Goal: Task Accomplishment & Management: Complete application form

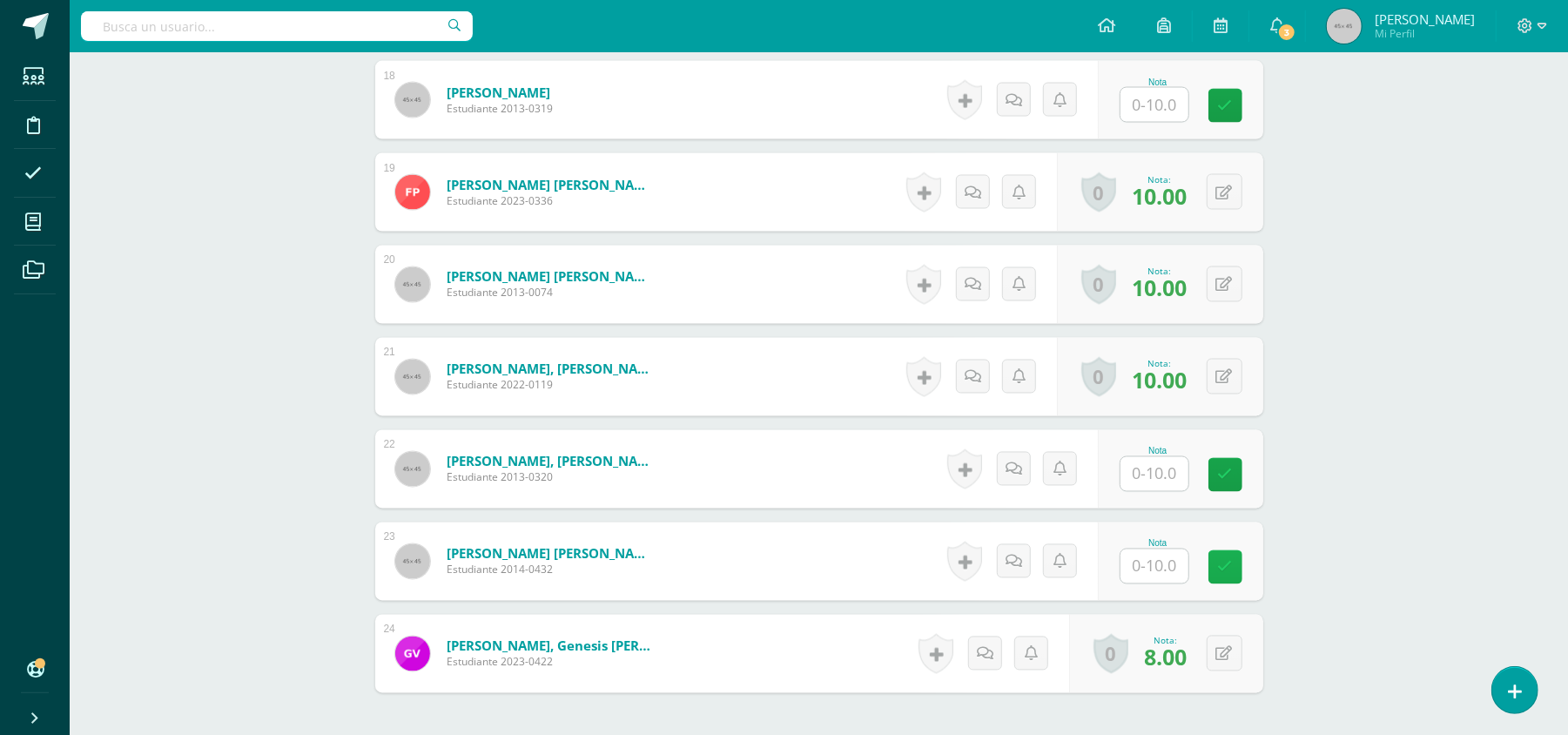
scroll to position [2132, 0]
click at [1150, 548] on div at bounding box center [1155, 564] width 70 height 35
click at [1160, 568] on input "text" at bounding box center [1164, 565] width 70 height 35
type input "10"
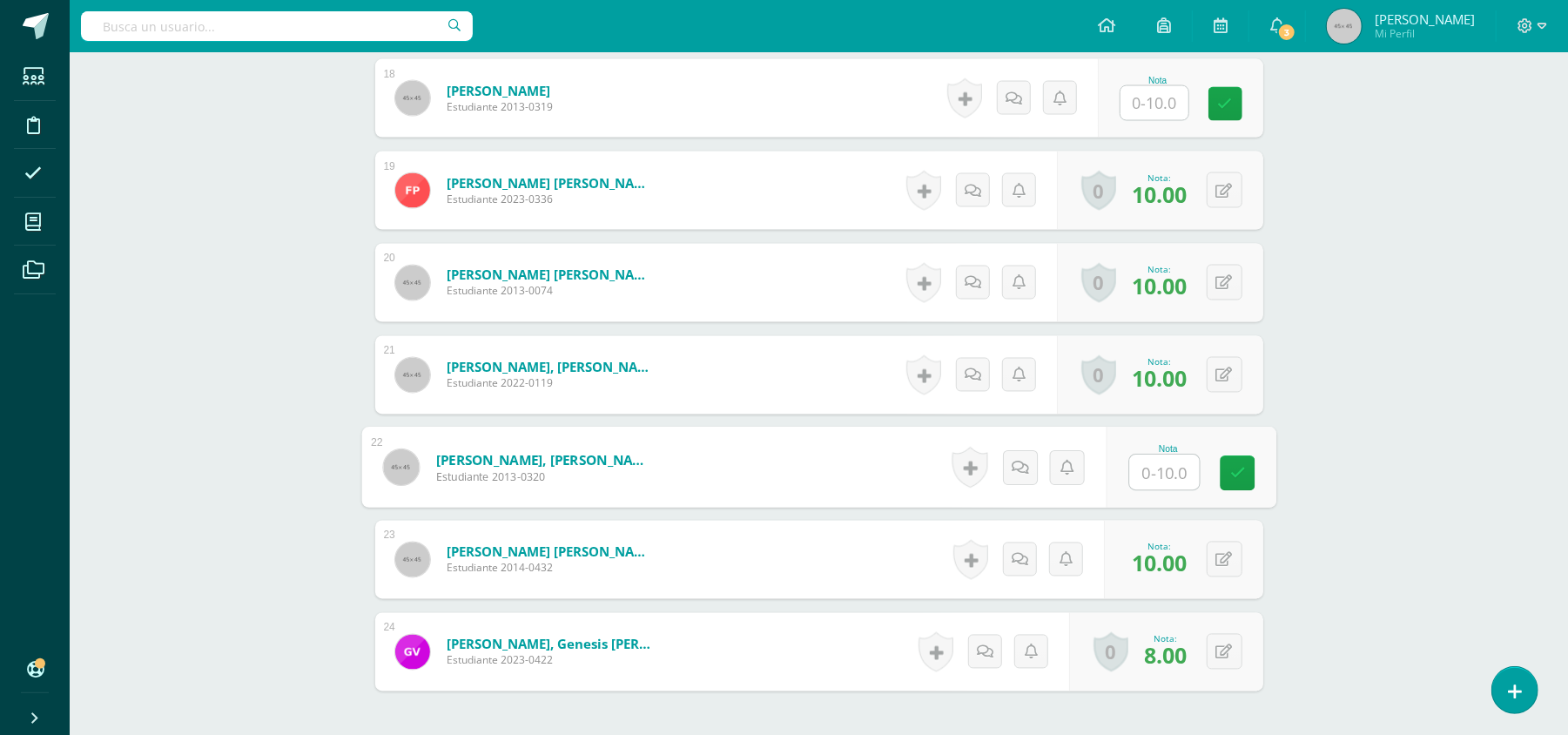
click at [1160, 475] on input "text" at bounding box center [1164, 472] width 70 height 35
type input "8"
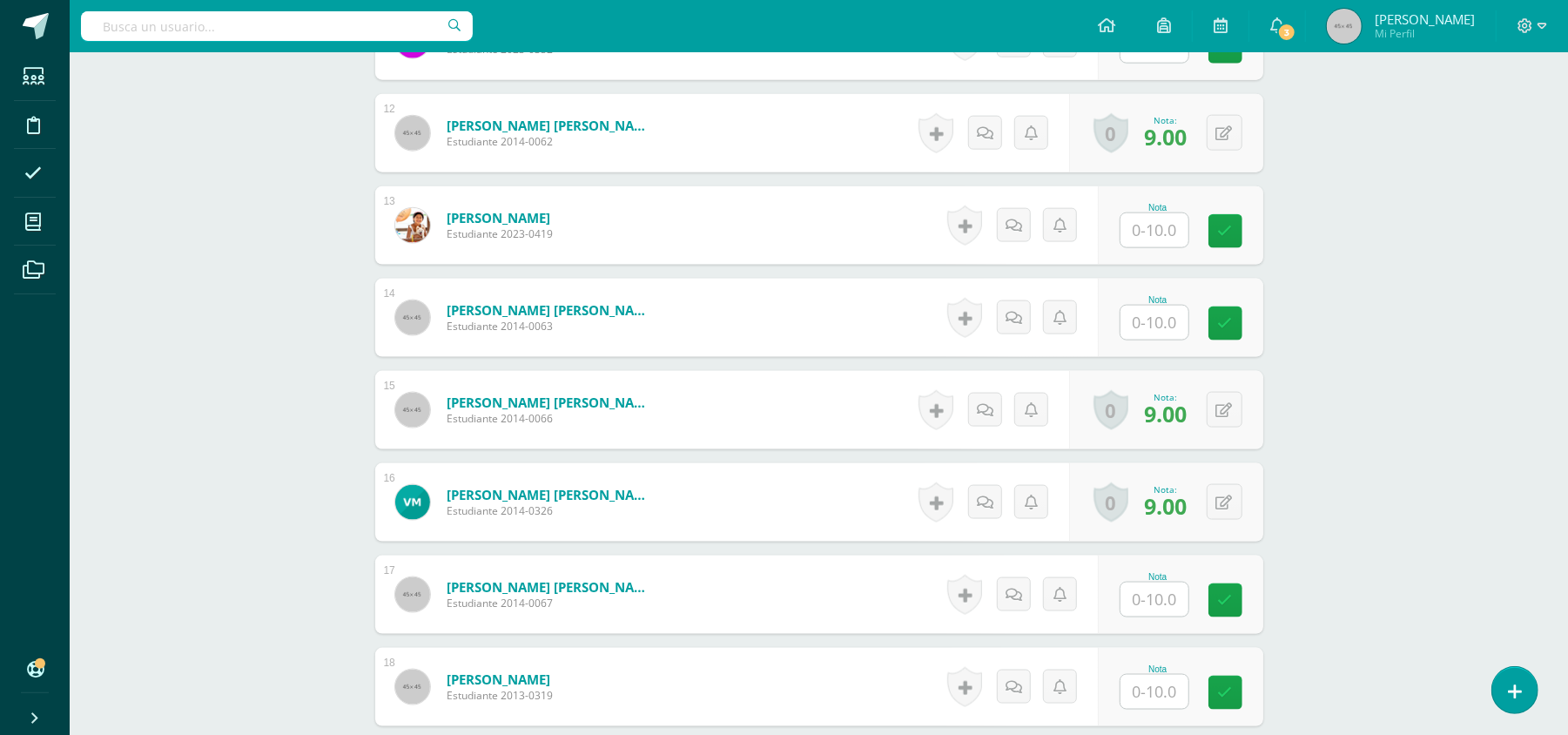
scroll to position [1528, 0]
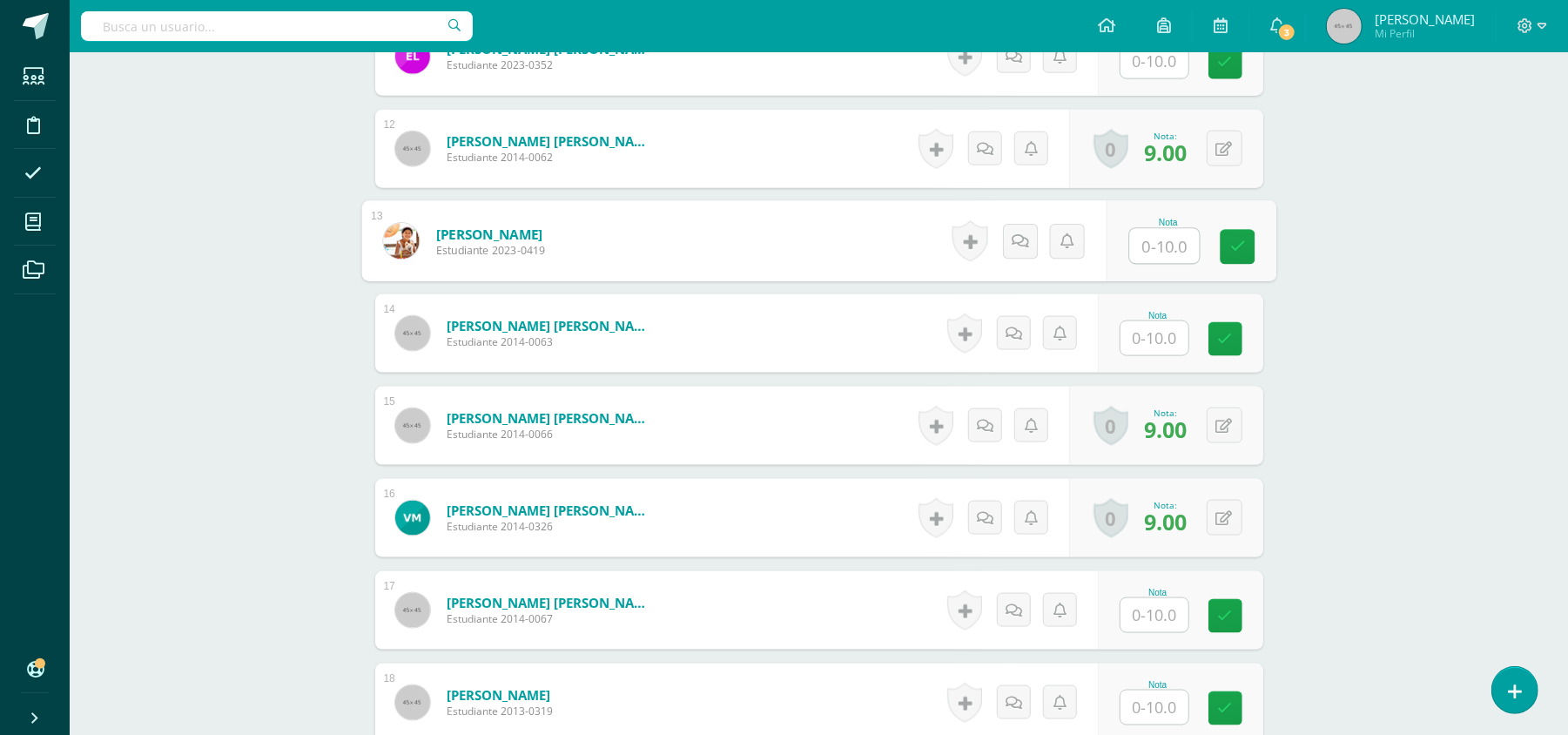
click at [1164, 245] on input "text" at bounding box center [1164, 246] width 70 height 35
type input "10"
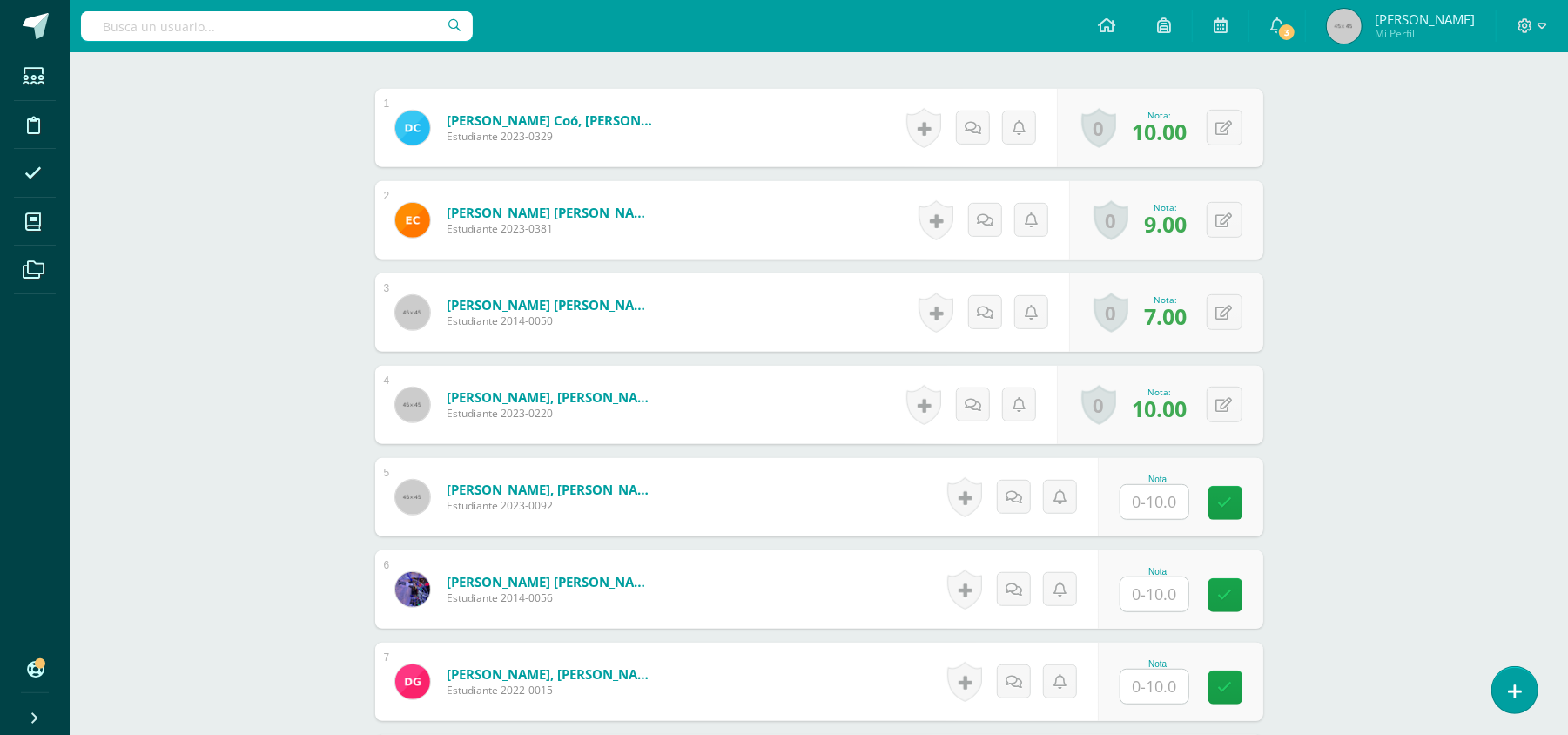
scroll to position [554, 0]
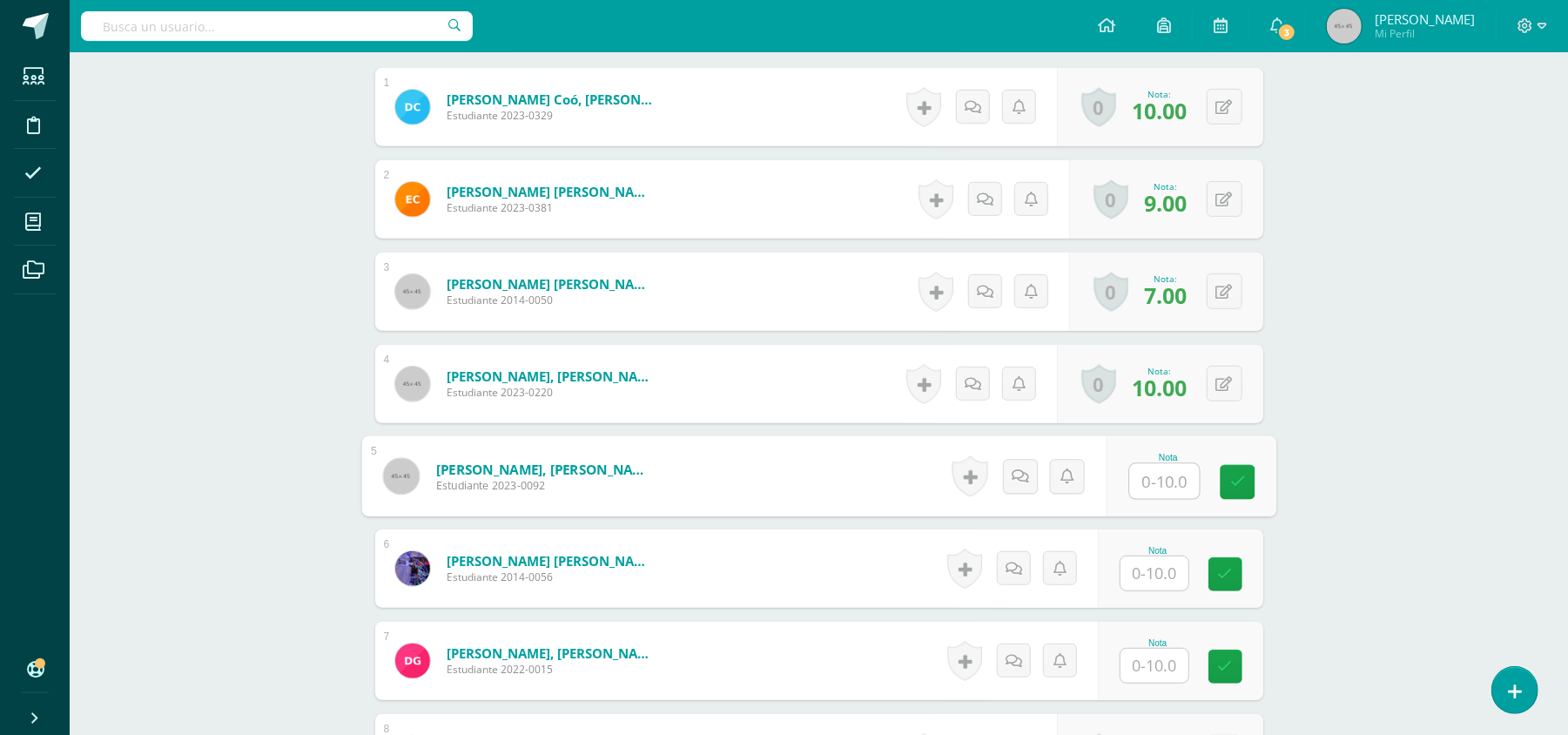
click at [1160, 485] on input "text" at bounding box center [1164, 481] width 70 height 35
type input "10"
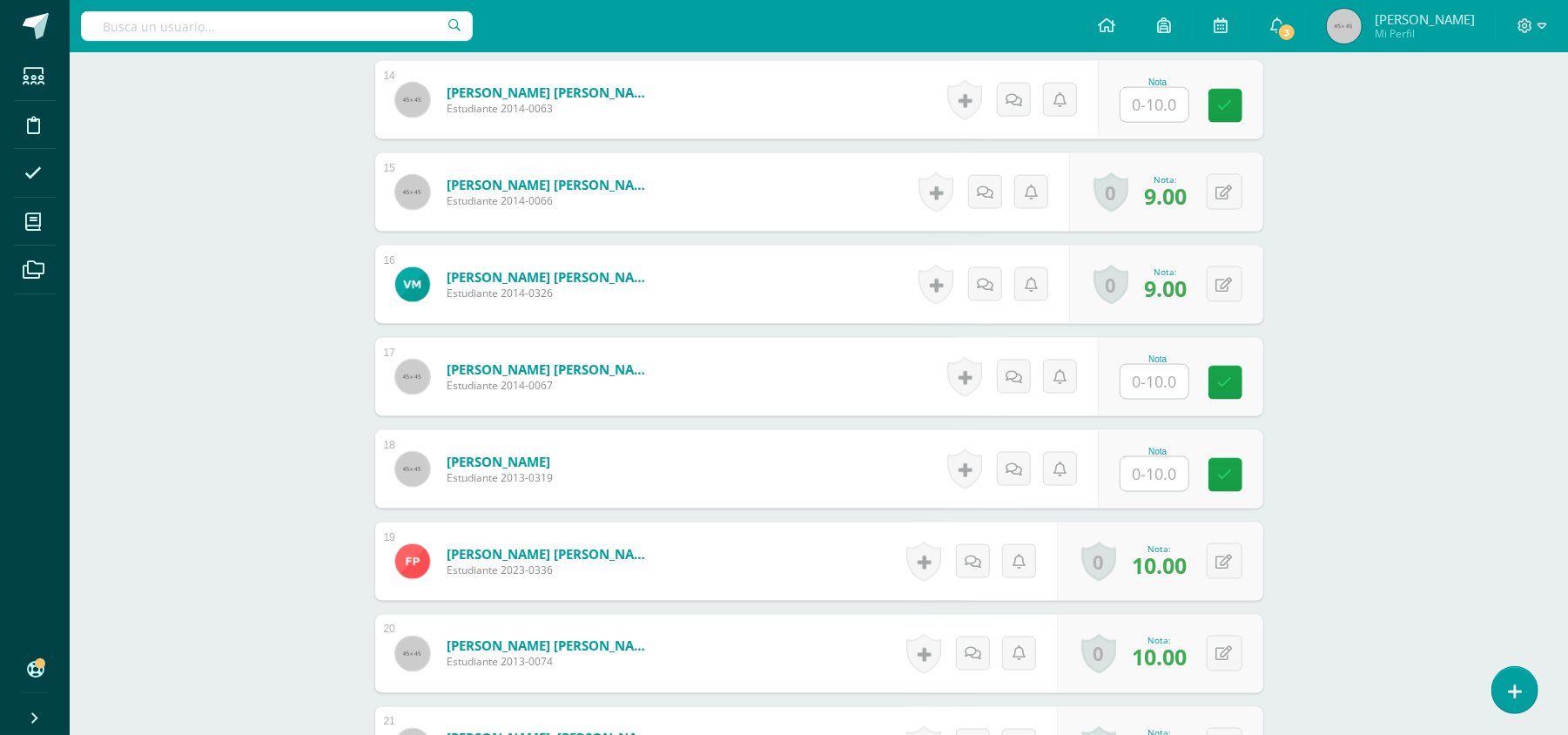
scroll to position [1119, 0]
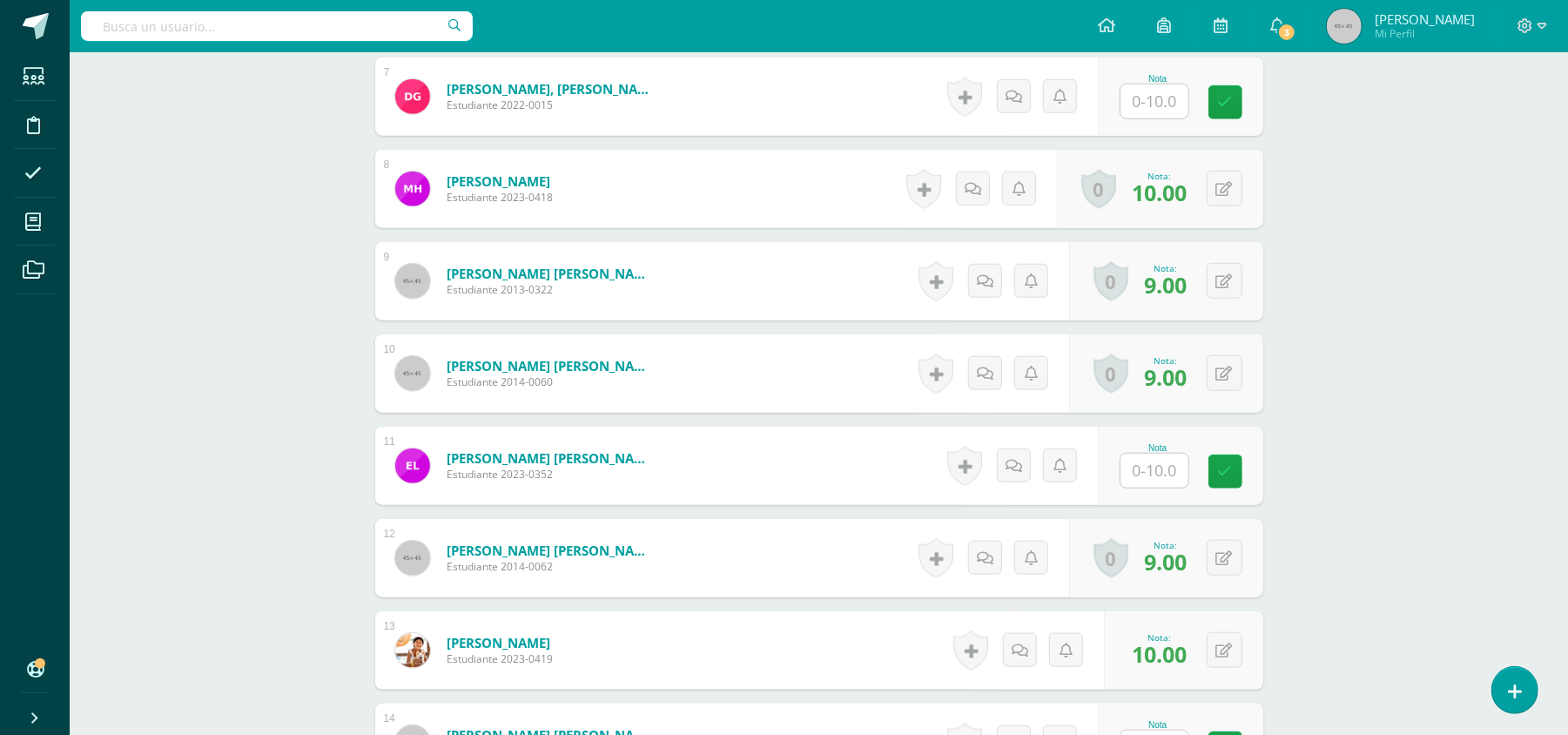
type input "10"
click at [1158, 472] on input "text" at bounding box center [1164, 471] width 70 height 35
type input "10"
click at [1175, 97] on input "text" at bounding box center [1164, 102] width 70 height 35
type input "7"
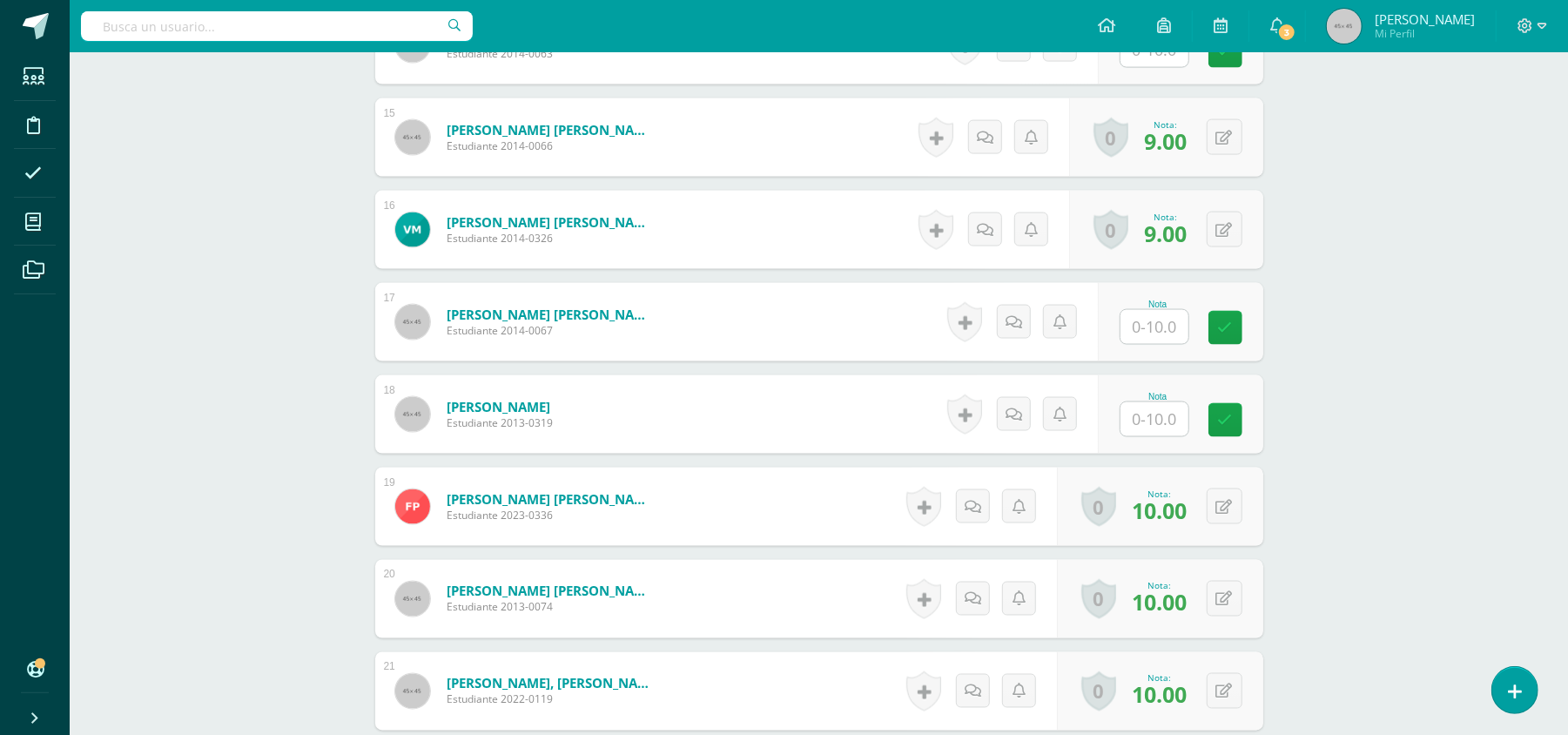
scroll to position [1820, 0]
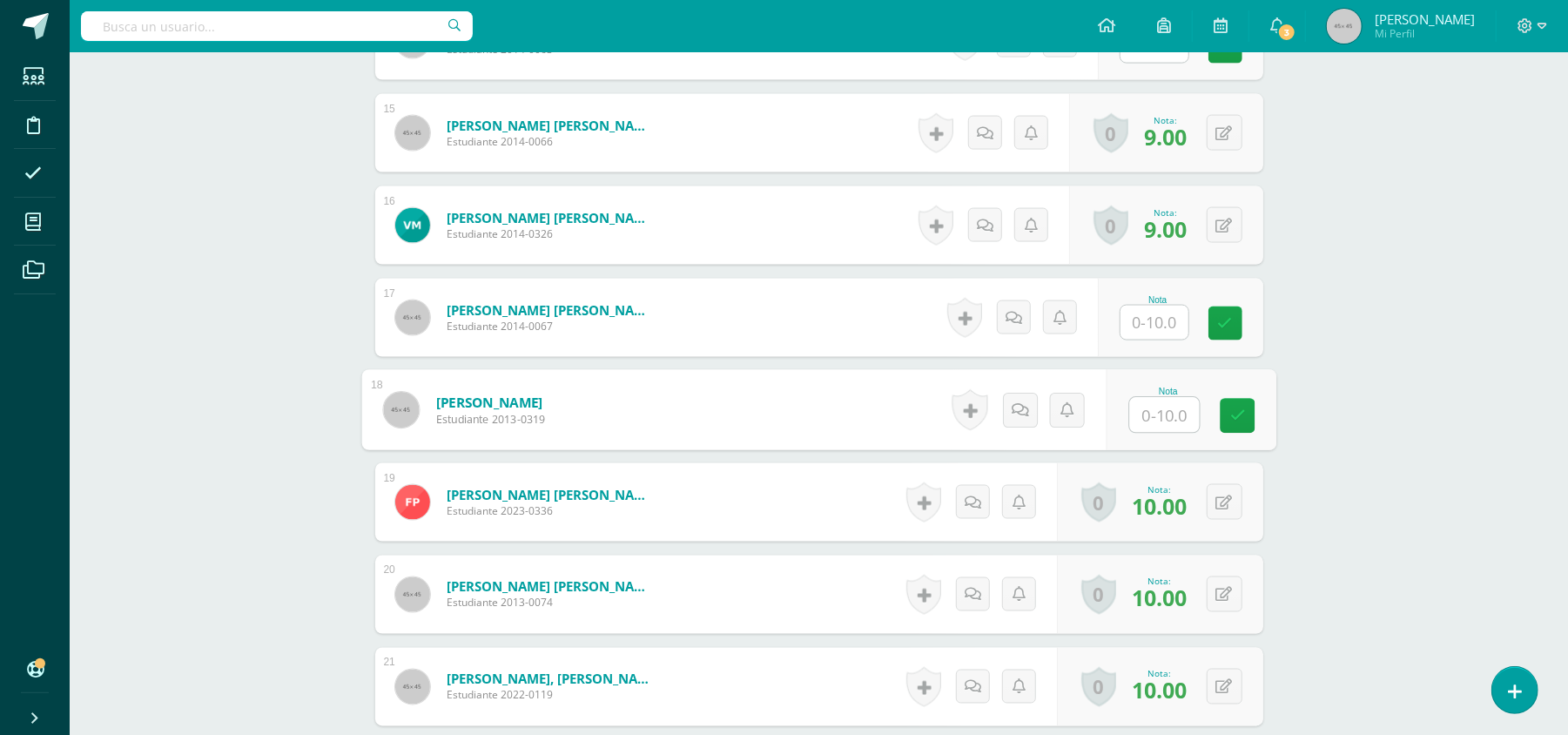
click at [1160, 415] on input "text" at bounding box center [1164, 415] width 70 height 35
type input "10"
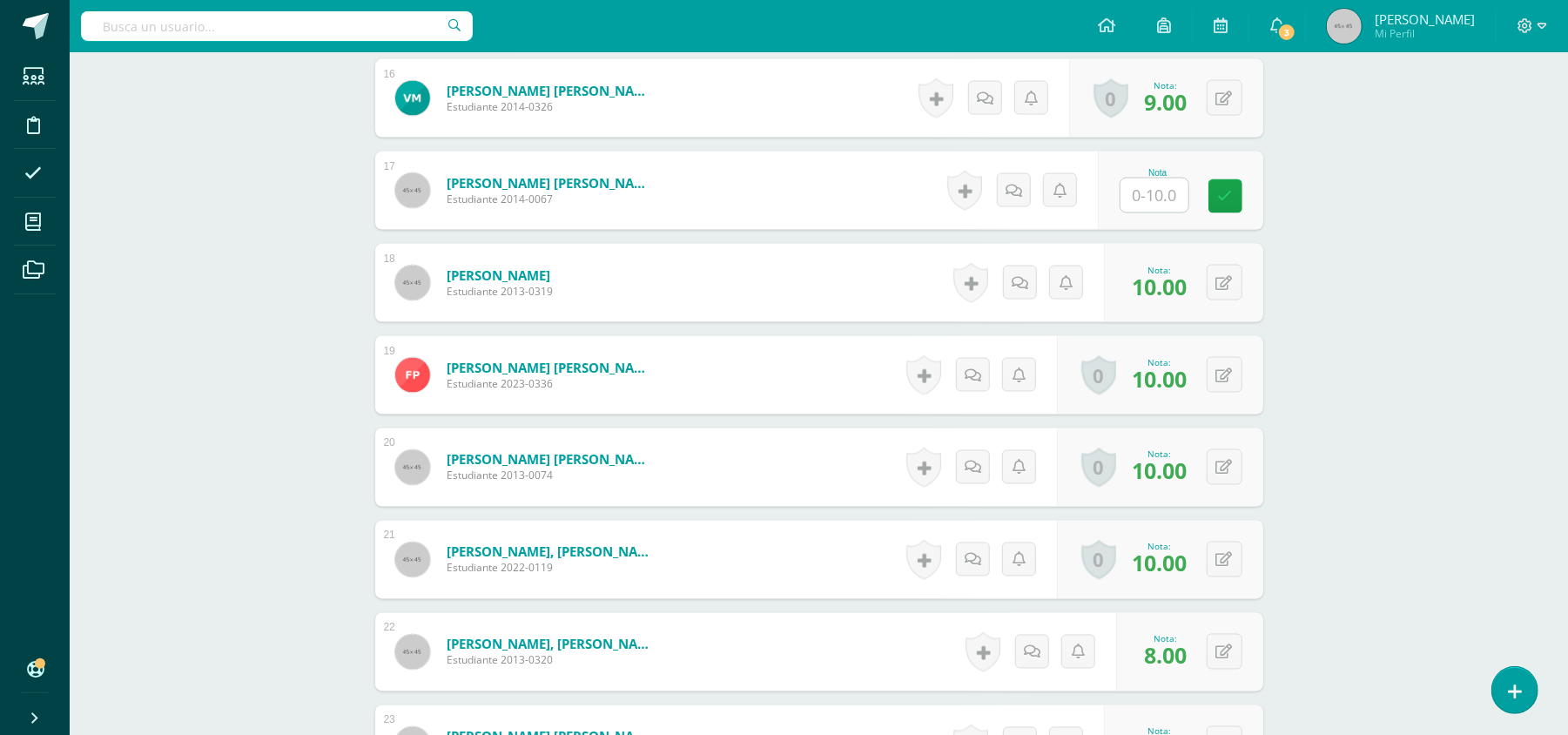
scroll to position [2007, 0]
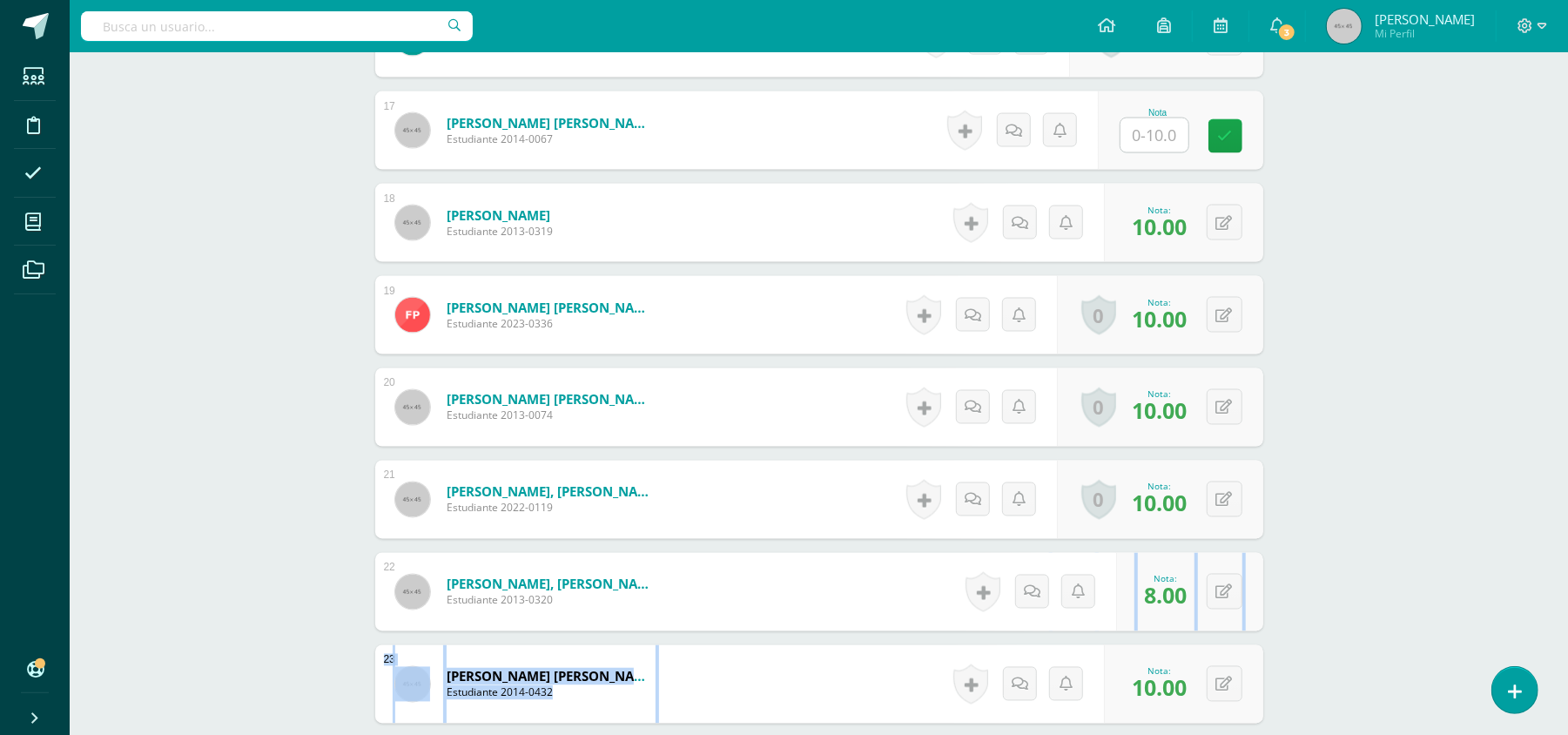
drag, startPoint x: 1568, startPoint y: 573, endPoint x: 1556, endPoint y: 677, distance: 104.7
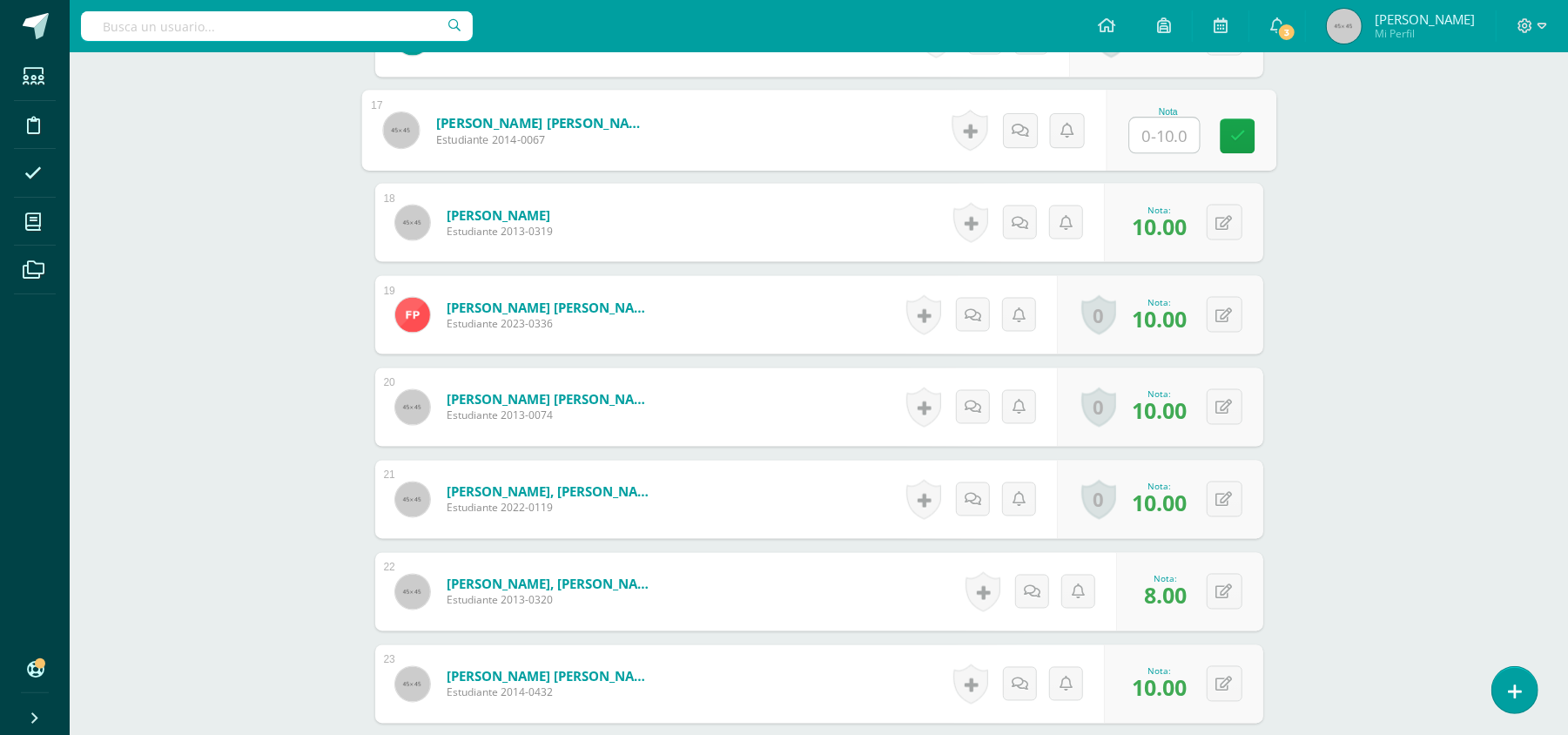
click at [1157, 136] on input "text" at bounding box center [1164, 136] width 70 height 35
type input "10"
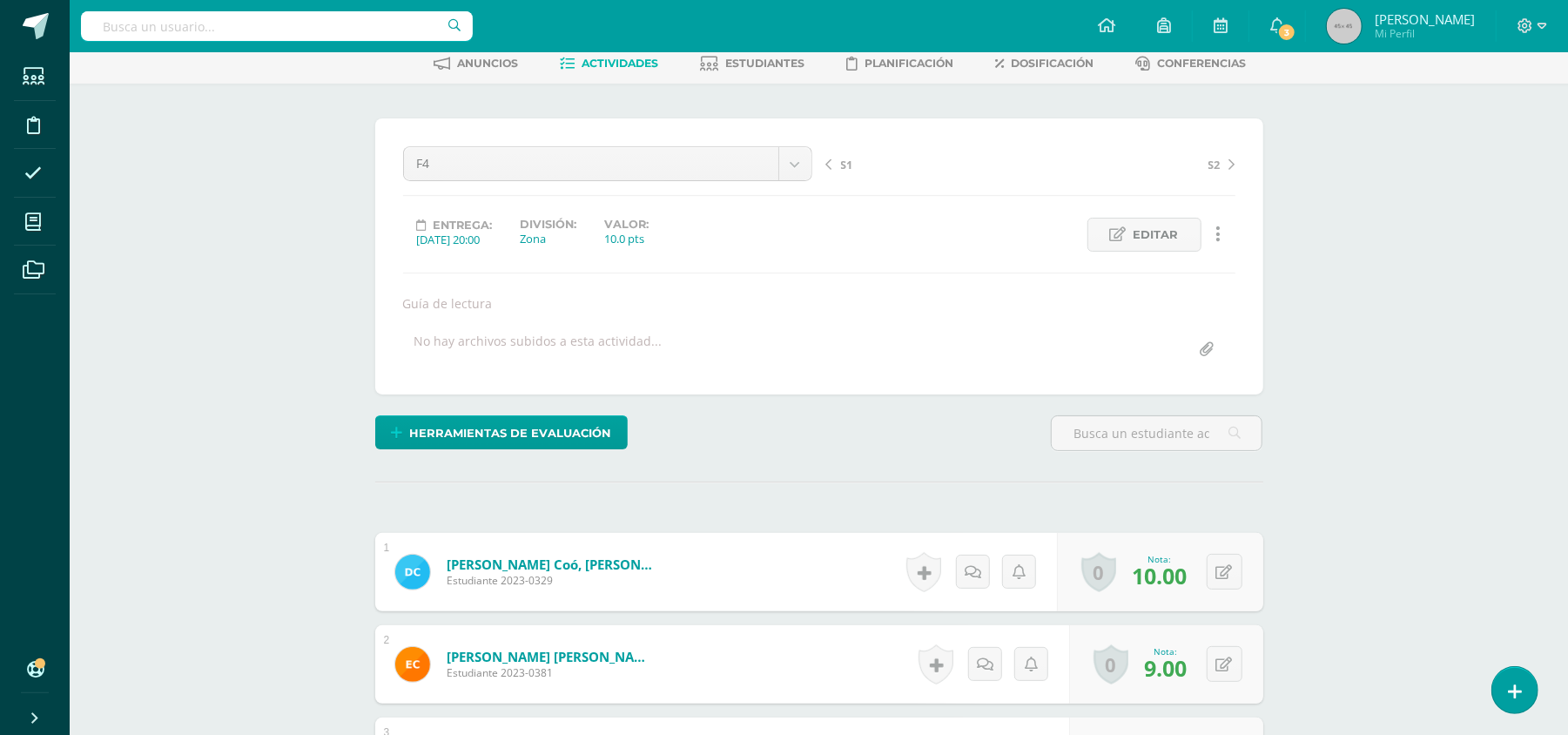
scroll to position [0, 0]
